Goal: Obtain resource: Obtain resource

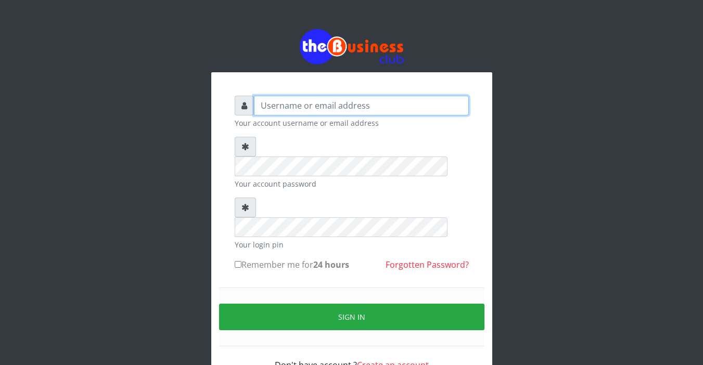
type input "Sarahadesode"
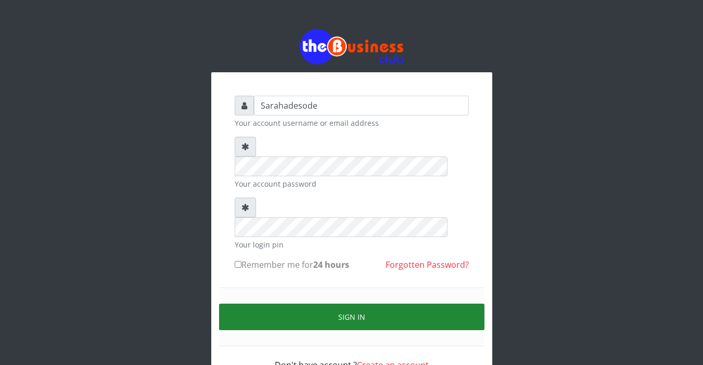
click at [348, 304] on button "Sign in" at bounding box center [351, 317] width 265 height 27
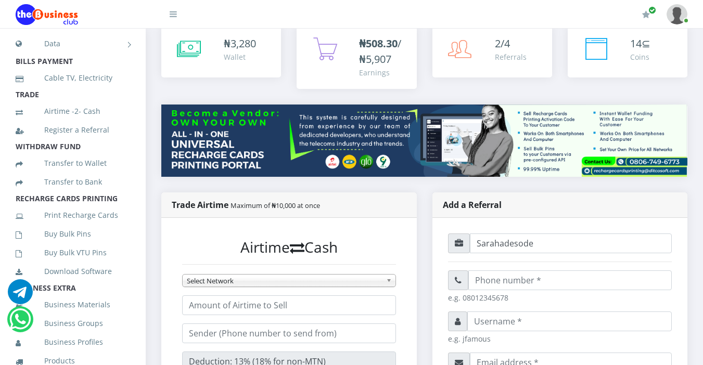
scroll to position [146, 0]
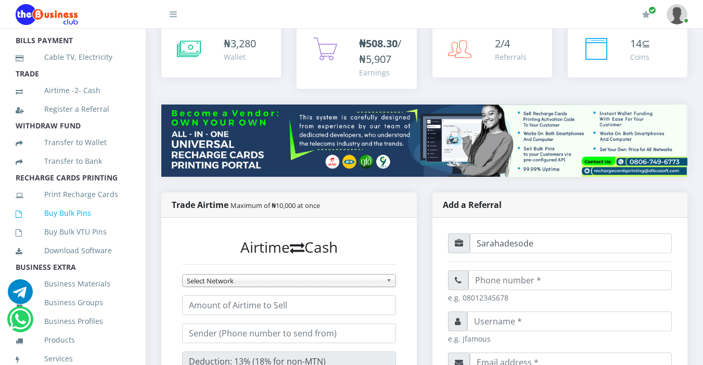
click at [82, 225] on link "Buy Bulk Pins" at bounding box center [73, 213] width 114 height 24
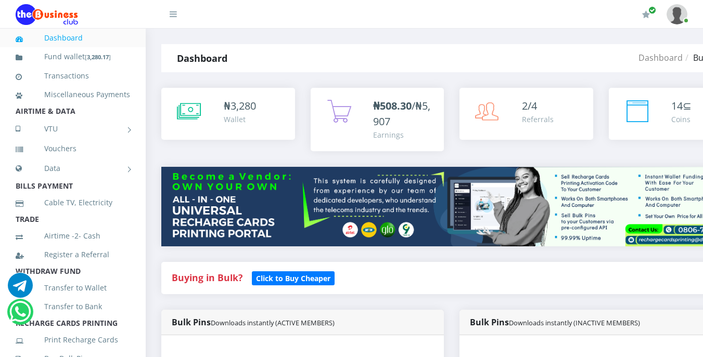
click at [339, 288] on div "Buying in Bulk?   Click to Buy Cheaper" at bounding box center [451, 278] width 581 height 32
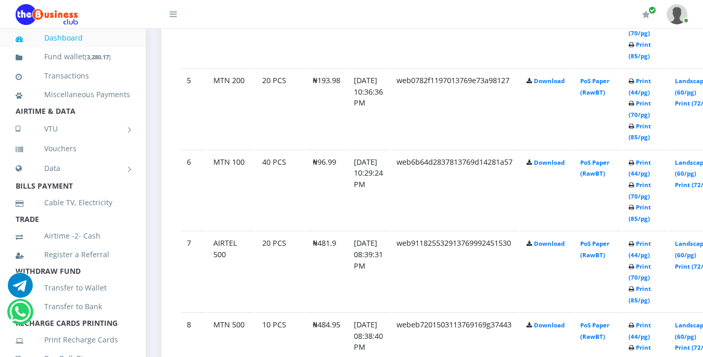
scroll to position [895, 0]
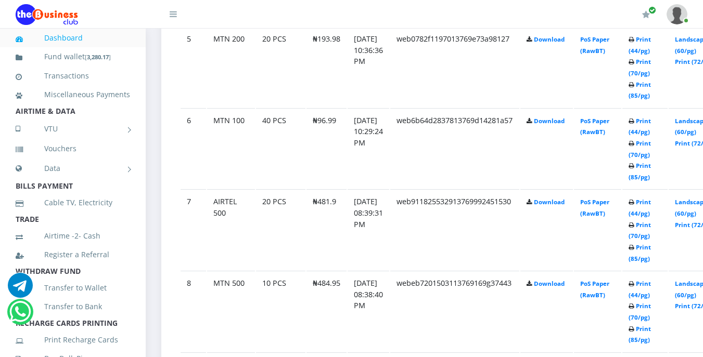
scroll to position [978, 0]
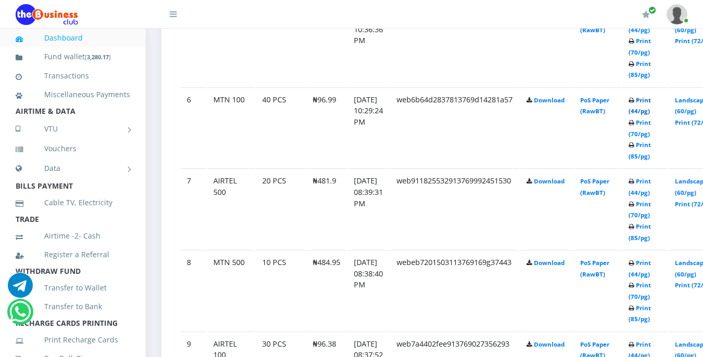
click at [650, 112] on link "Print (44/pg)" at bounding box center [639, 105] width 22 height 19
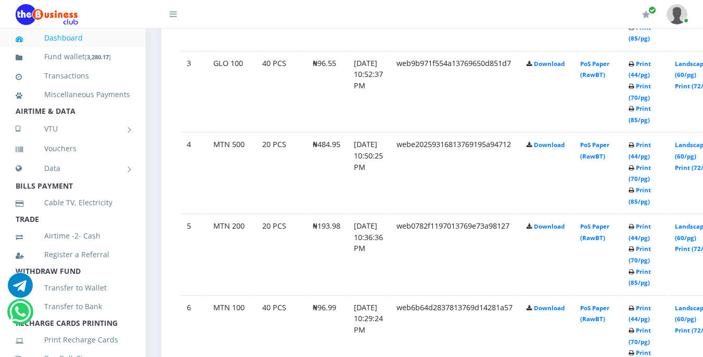
scroll to position [749, 0]
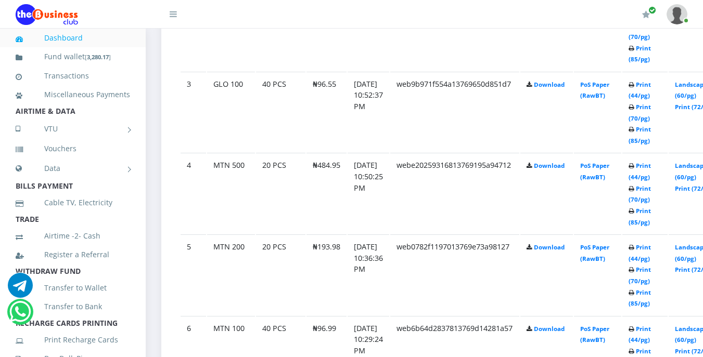
click at [651, 253] on link "Print (44/pg)" at bounding box center [639, 252] width 22 height 19
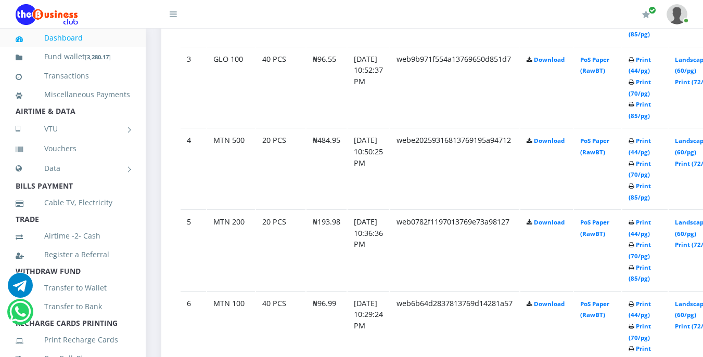
scroll to position [749, 0]
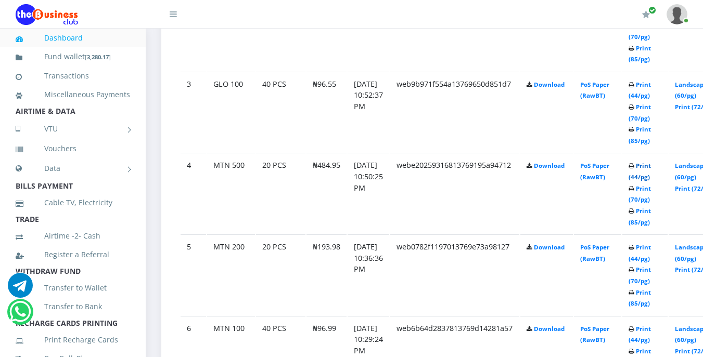
click at [650, 179] on link "Print (44/pg)" at bounding box center [639, 171] width 22 height 19
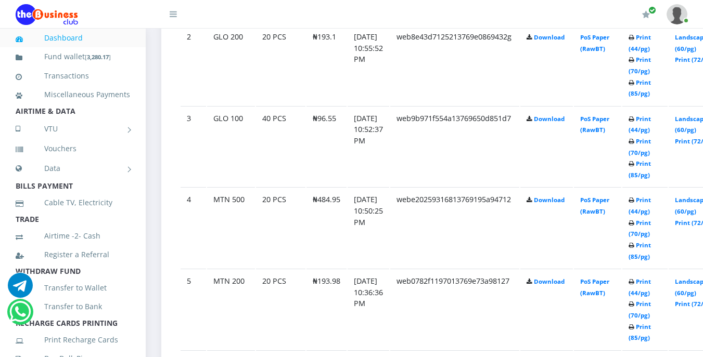
scroll to position [749, 0]
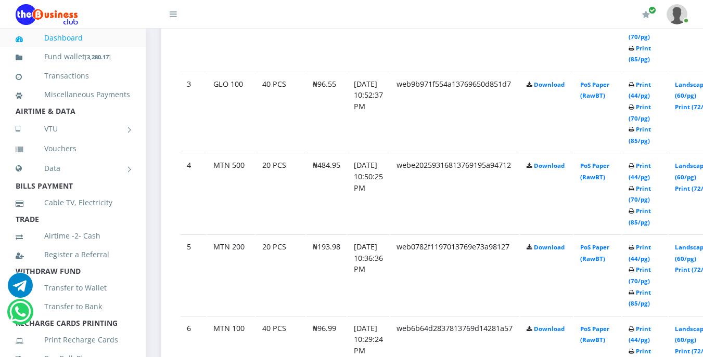
click at [651, 95] on link "Print (44/pg)" at bounding box center [639, 90] width 22 height 19
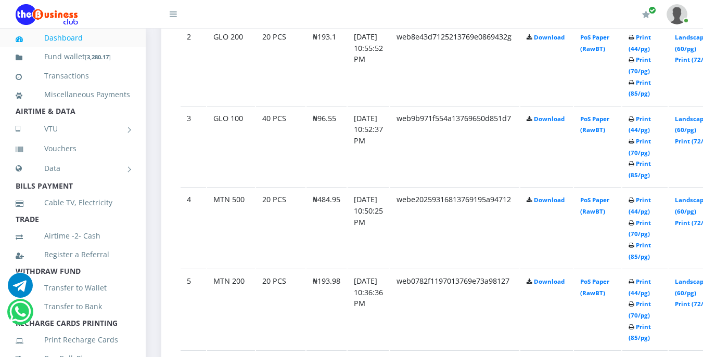
scroll to position [749, 0]
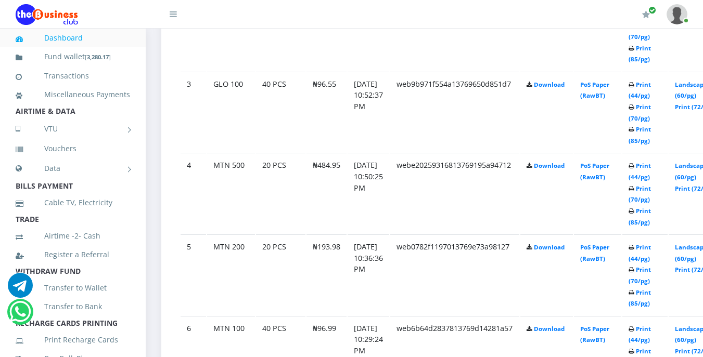
click at [651, 98] on link "Print (44/pg)" at bounding box center [639, 90] width 22 height 19
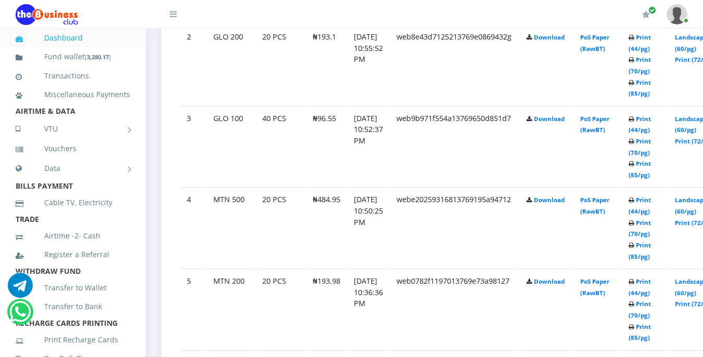
scroll to position [749, 0]
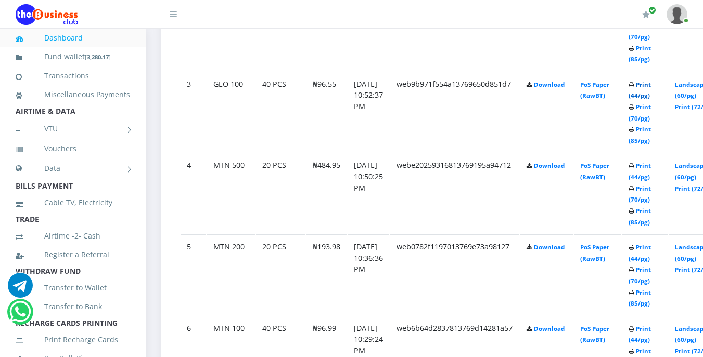
click at [651, 96] on link "Print (44/pg)" at bounding box center [639, 90] width 22 height 19
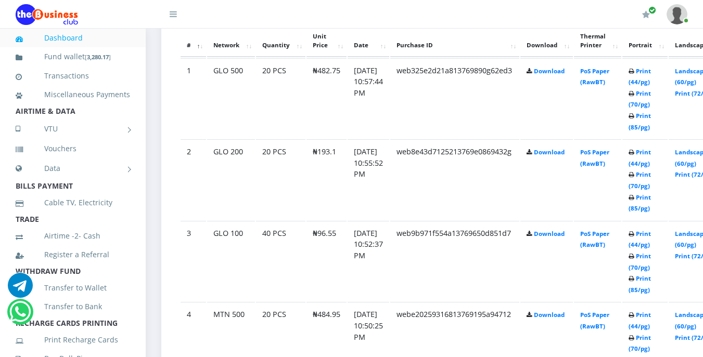
scroll to position [596, 0]
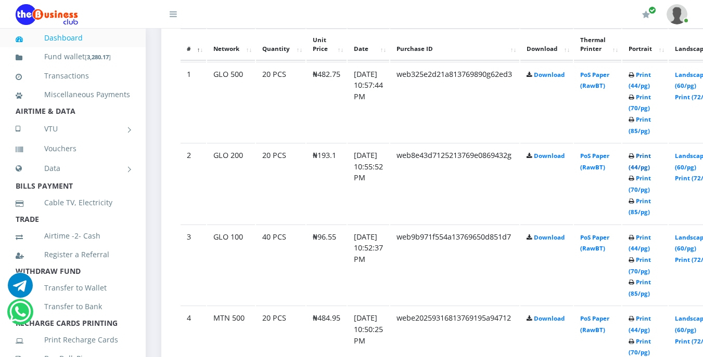
click at [651, 166] on link "Print (44/pg)" at bounding box center [639, 161] width 22 height 19
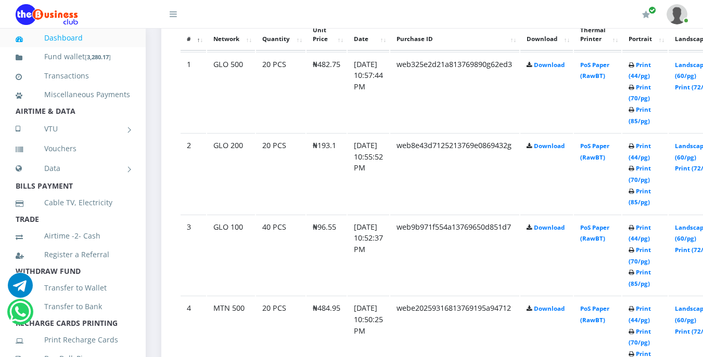
scroll to position [596, 0]
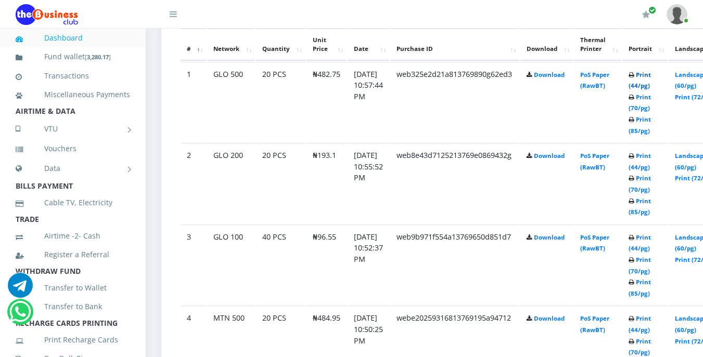
click at [651, 76] on link "Print (44/pg)" at bounding box center [639, 80] width 22 height 19
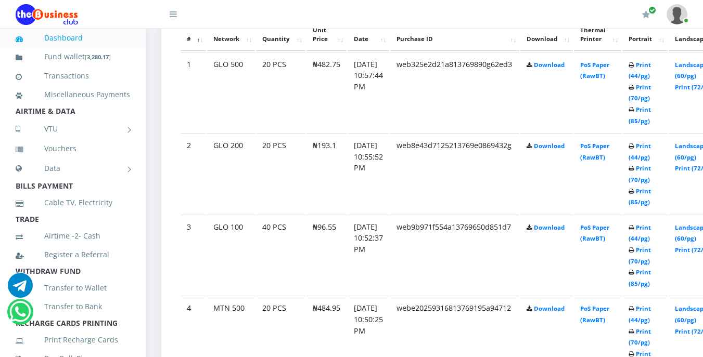
scroll to position [596, 0]
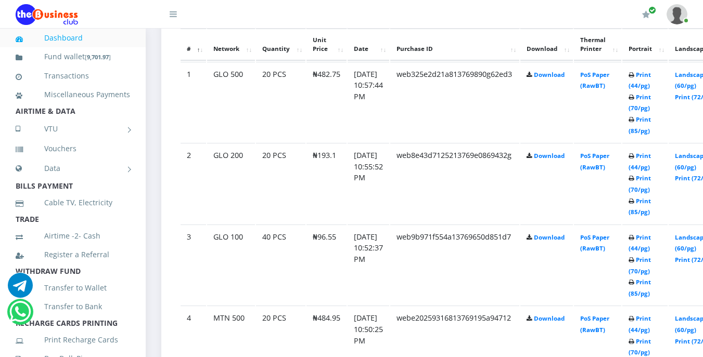
click at [123, 227] on li "TRADE" at bounding box center [73, 219] width 146 height 15
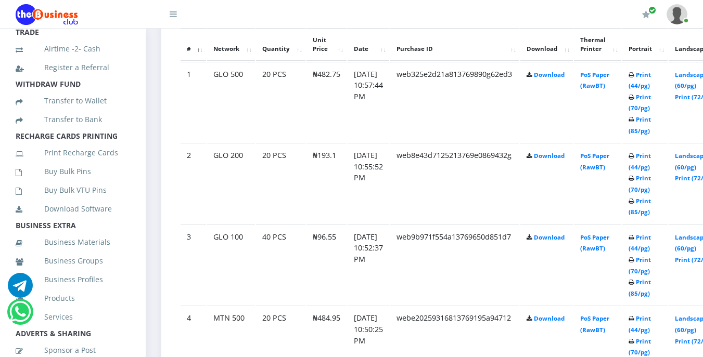
scroll to position [208, 0]
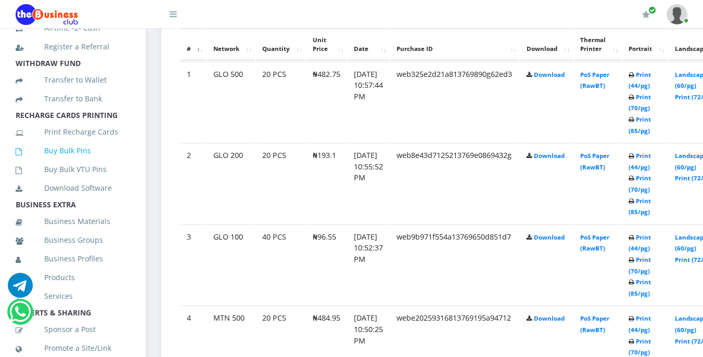
click at [89, 163] on link "Buy Bulk Pins" at bounding box center [73, 151] width 114 height 24
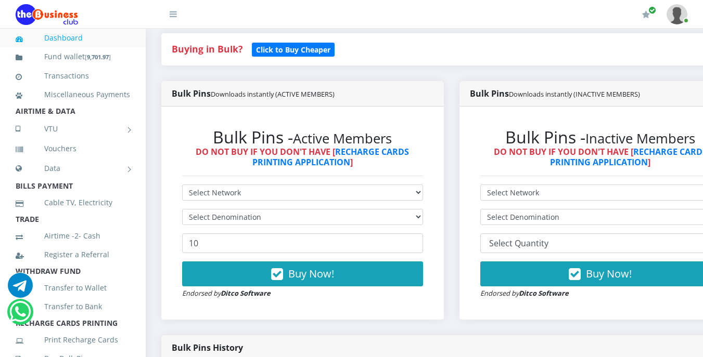
scroll to position [250, 0]
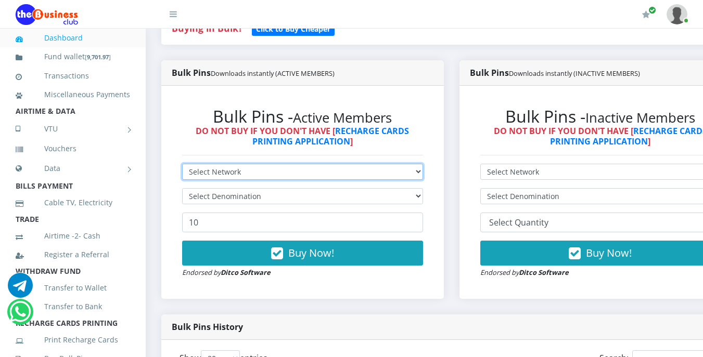
click at [253, 171] on select "Select Network MTN Globacom 9Mobile Airtel" at bounding box center [302, 172] width 241 height 16
select select "Airtel"
click at [182, 165] on select "Select Network MTN Globacom 9Mobile Airtel" at bounding box center [302, 172] width 241 height 16
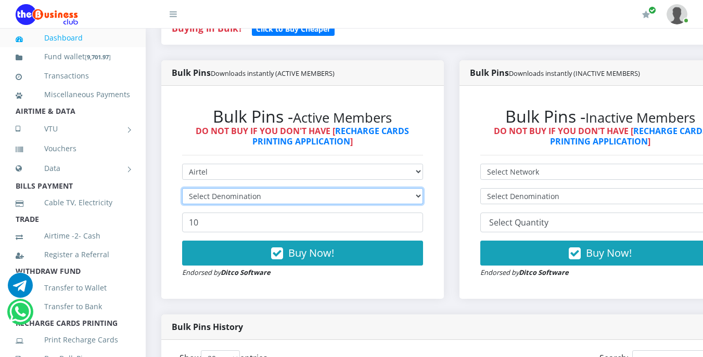
click at [264, 196] on select "Select Denomination" at bounding box center [302, 196] width 241 height 16
click at [264, 196] on select "Select Denomination Airtel NGN100 - ₦96.38 Airtel NGN200 - ₦192.76 Airtel NGN50…" at bounding box center [302, 196] width 241 height 16
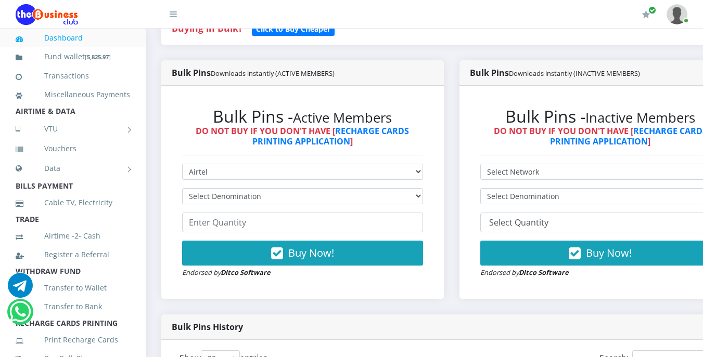
click at [474, 305] on div "Bulk Pins Downloads instantly (INACTIVE MEMBERS) Bulk Pins - Inactive Members D…" at bounding box center [601, 187] width 298 height 254
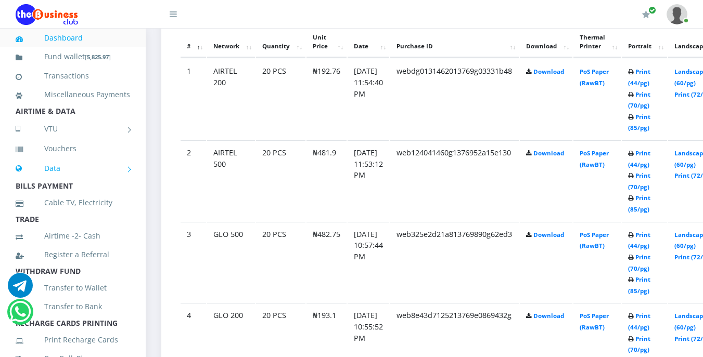
scroll to position [603, 0]
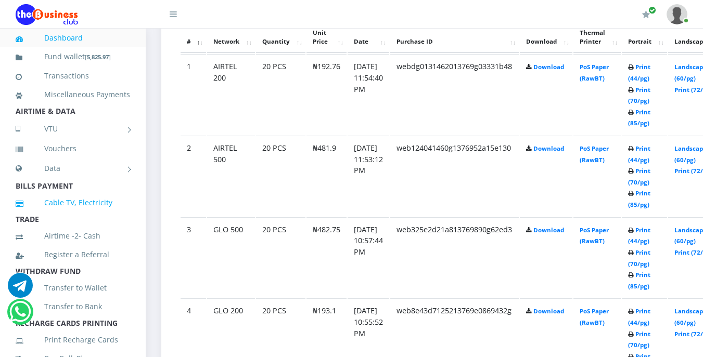
click at [36, 208] on link "Cable TV, Electricity" at bounding box center [73, 203] width 114 height 24
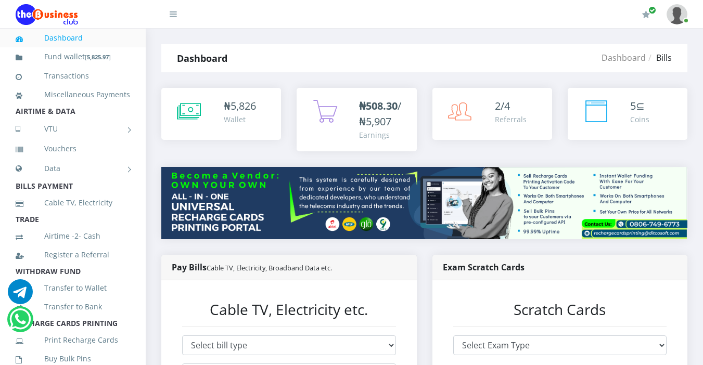
click at [36, 208] on link "Cable TV, Electricity" at bounding box center [73, 203] width 114 height 24
click at [407, 285] on div "Cable TV, Electricity etc. Select bill type Cable TV Electricity Broadband Data…" at bounding box center [288, 371] width 255 height 183
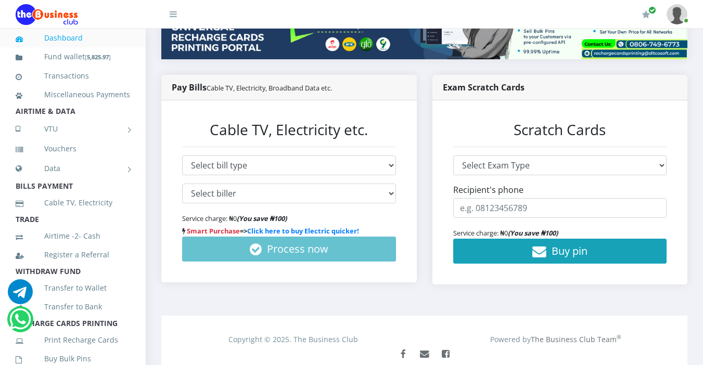
scroll to position [229, 0]
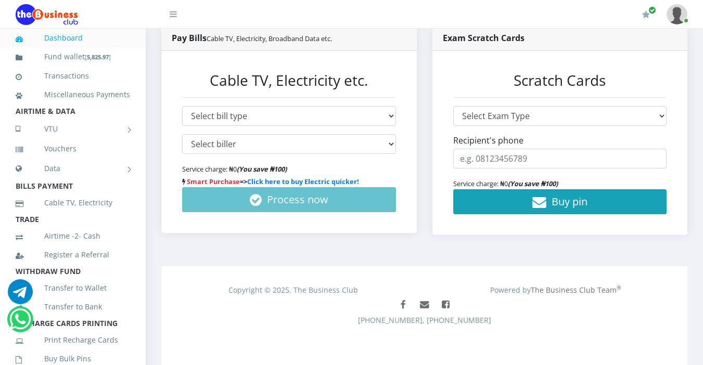
click at [120, 227] on li "TRADE" at bounding box center [73, 219] width 146 height 15
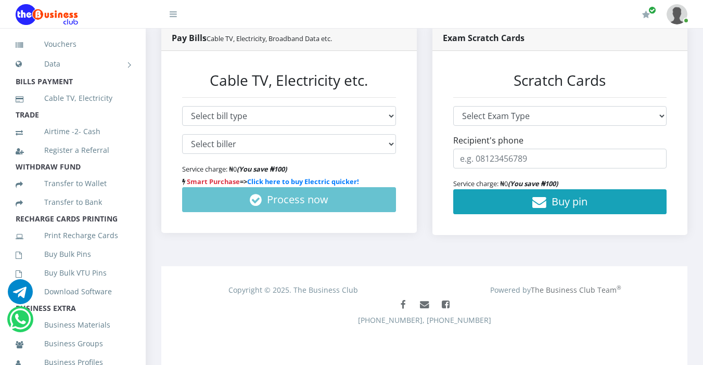
scroll to position [125, 0]
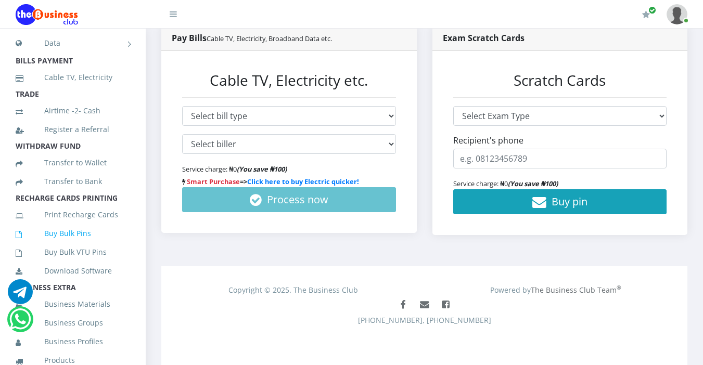
click at [91, 246] on link "Buy Bulk Pins" at bounding box center [73, 234] width 114 height 24
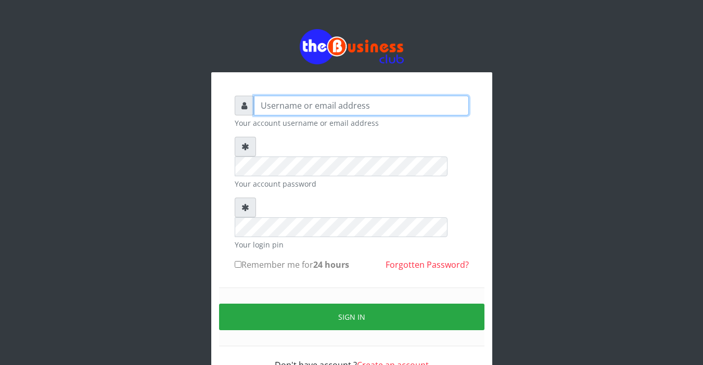
type input "Sarahadesode"
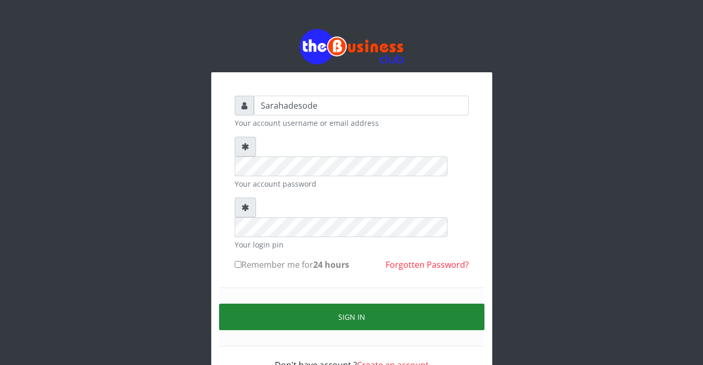
click at [300, 304] on button "Sign in" at bounding box center [351, 317] width 265 height 27
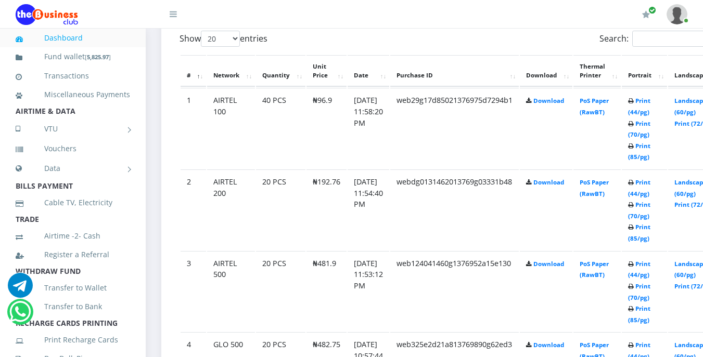
scroll to position [577, 0]
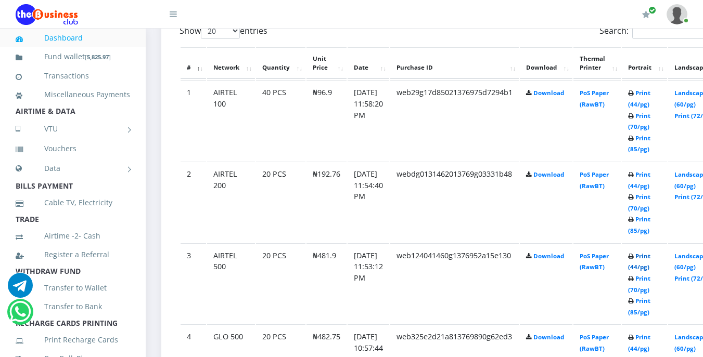
click at [650, 259] on link "Print (44/pg)" at bounding box center [639, 261] width 22 height 19
click at [650, 177] on link "Print (44/pg)" at bounding box center [639, 180] width 22 height 19
click at [650, 95] on link "Print (44/pg)" at bounding box center [639, 98] width 22 height 19
click at [650, 98] on link "Print (44/pg)" at bounding box center [639, 98] width 22 height 19
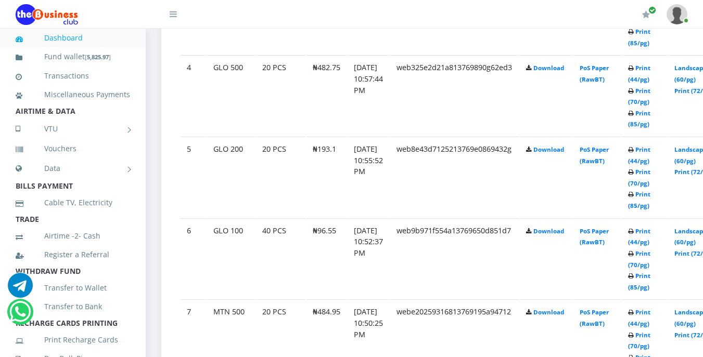
scroll to position [848, 0]
click at [650, 246] on link "Print (44/pg)" at bounding box center [639, 235] width 22 height 19
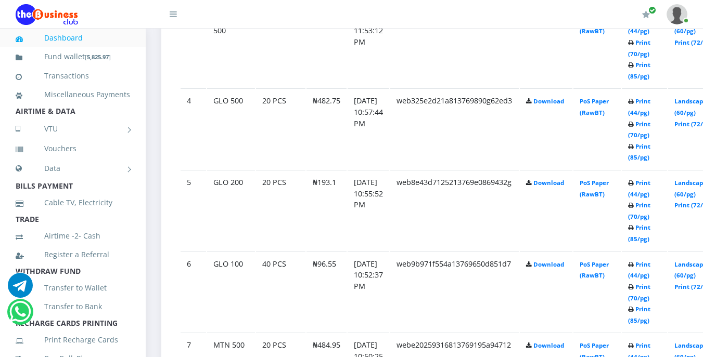
scroll to position [848, 0]
